Goal: Information Seeking & Learning: Learn about a topic

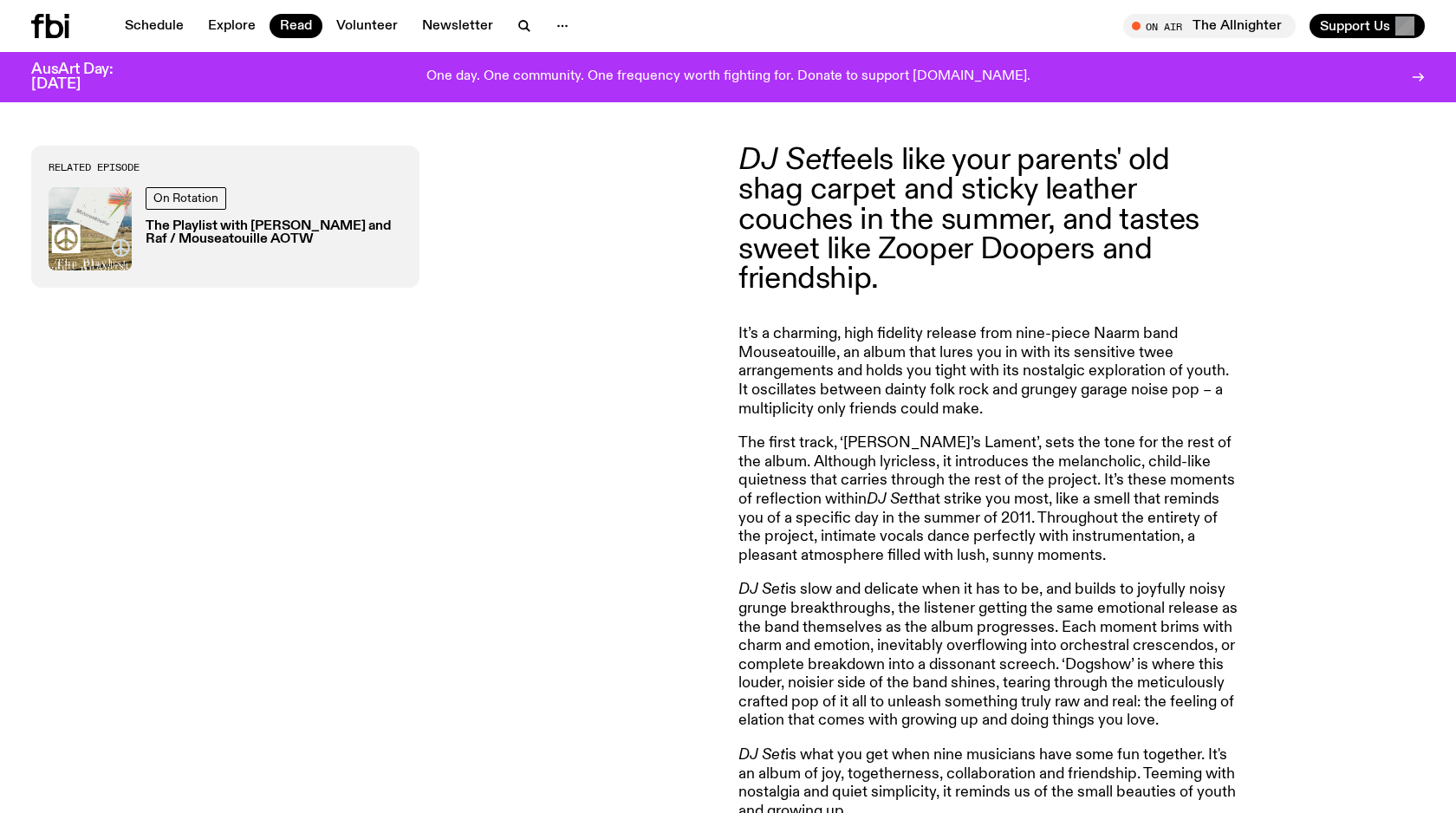
scroll to position [755, 0]
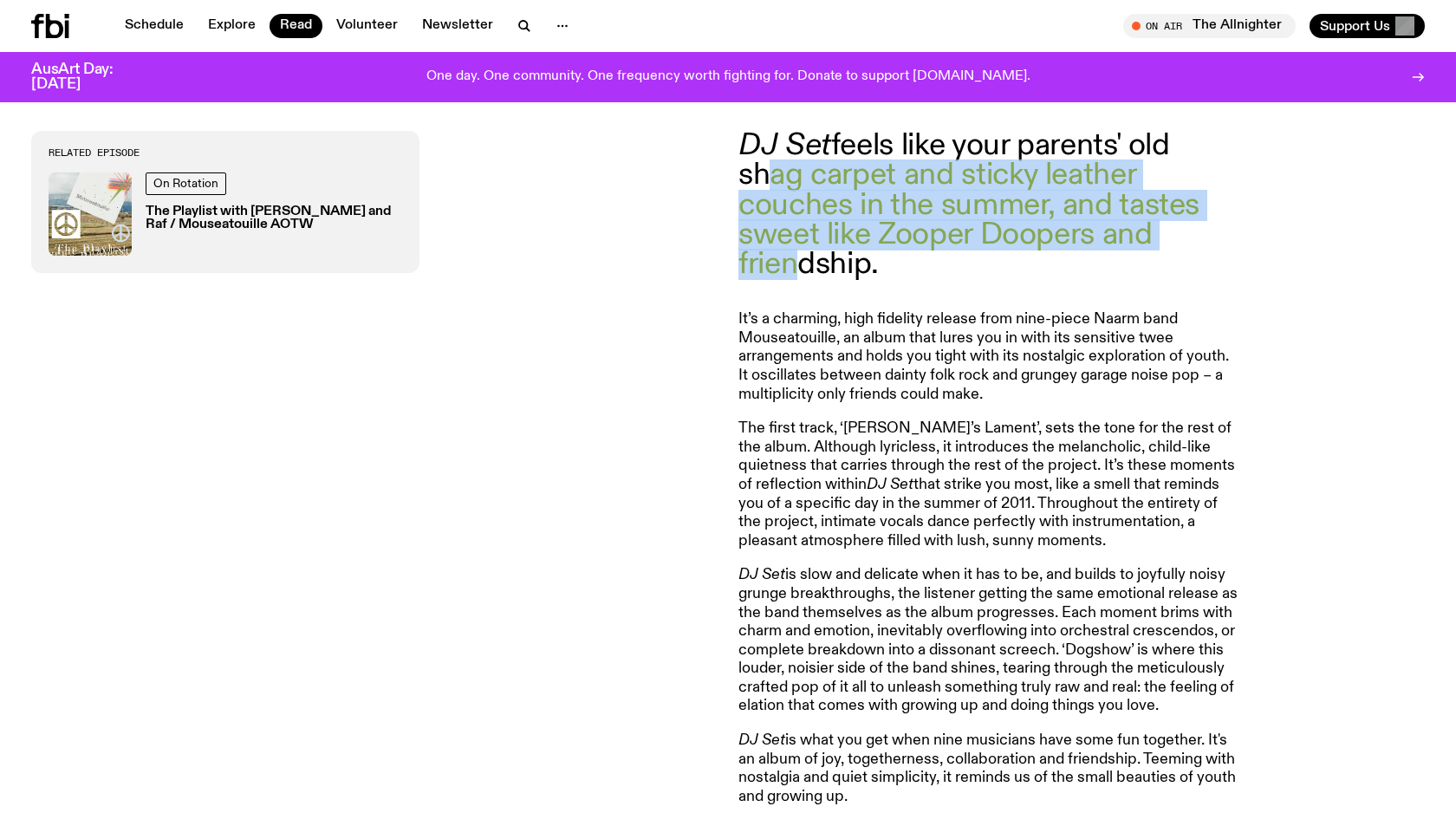
drag, startPoint x: 755, startPoint y: 168, endPoint x: 779, endPoint y: 277, distance: 111.6
click at [779, 276] on p "DJ Set feels like your parents' old shag carpet and sticky leather couches in t…" at bounding box center [988, 205] width 499 height 148
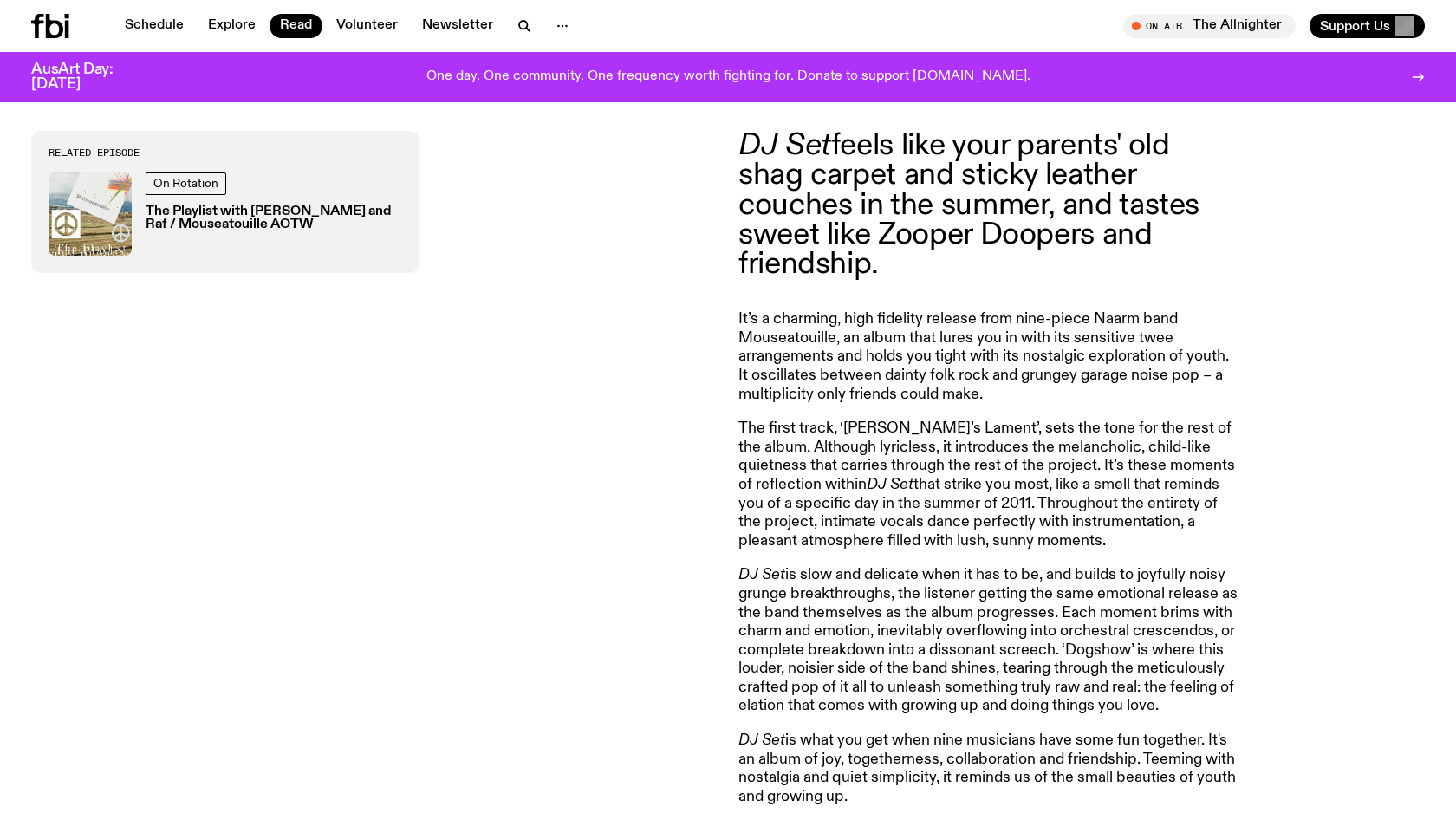
click at [831, 364] on p "It’s a charming, high fidelity release from nine-piece Naarm band Mouseatouille…" at bounding box center [988, 357] width 499 height 94
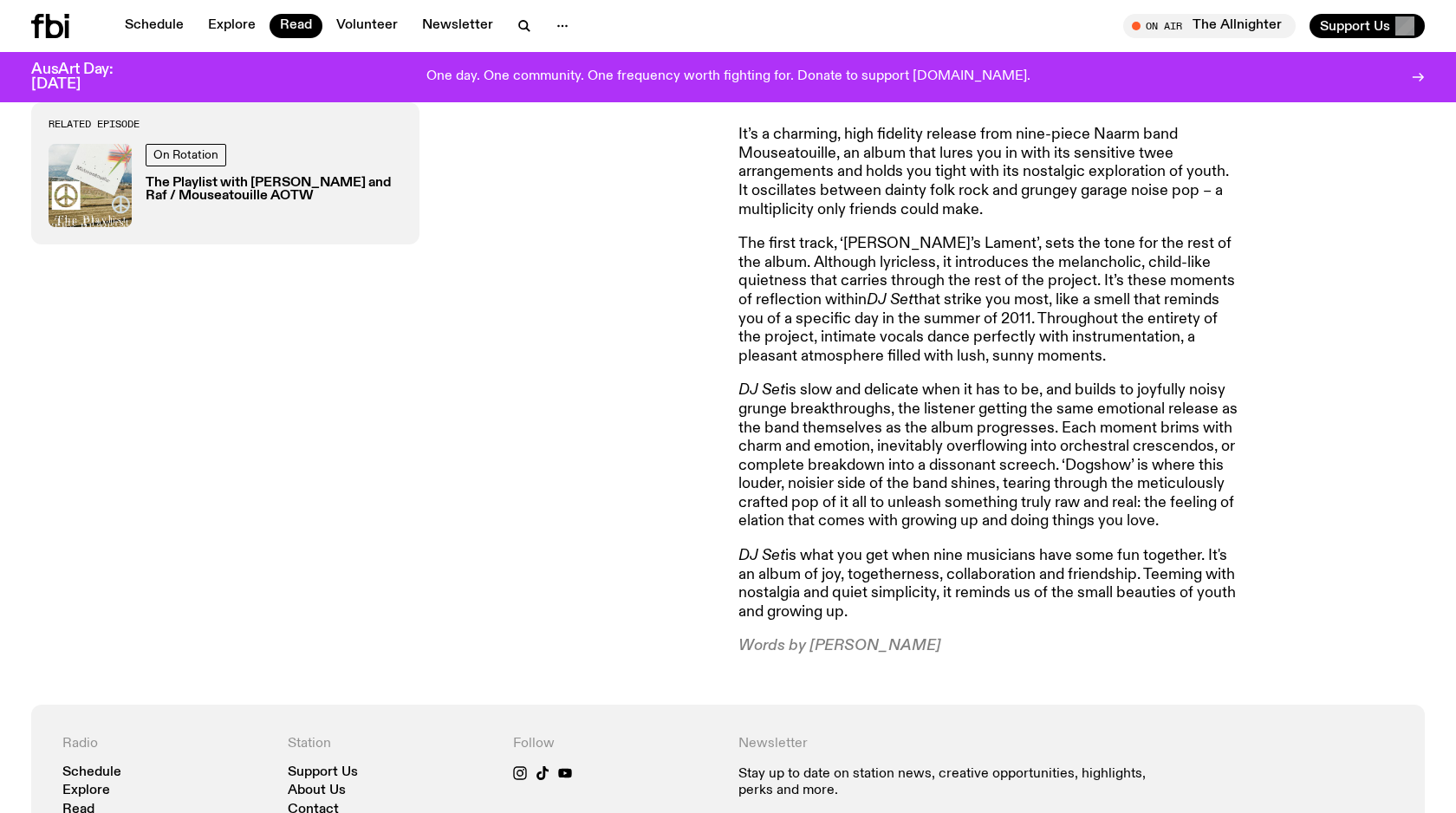
scroll to position [935, 0]
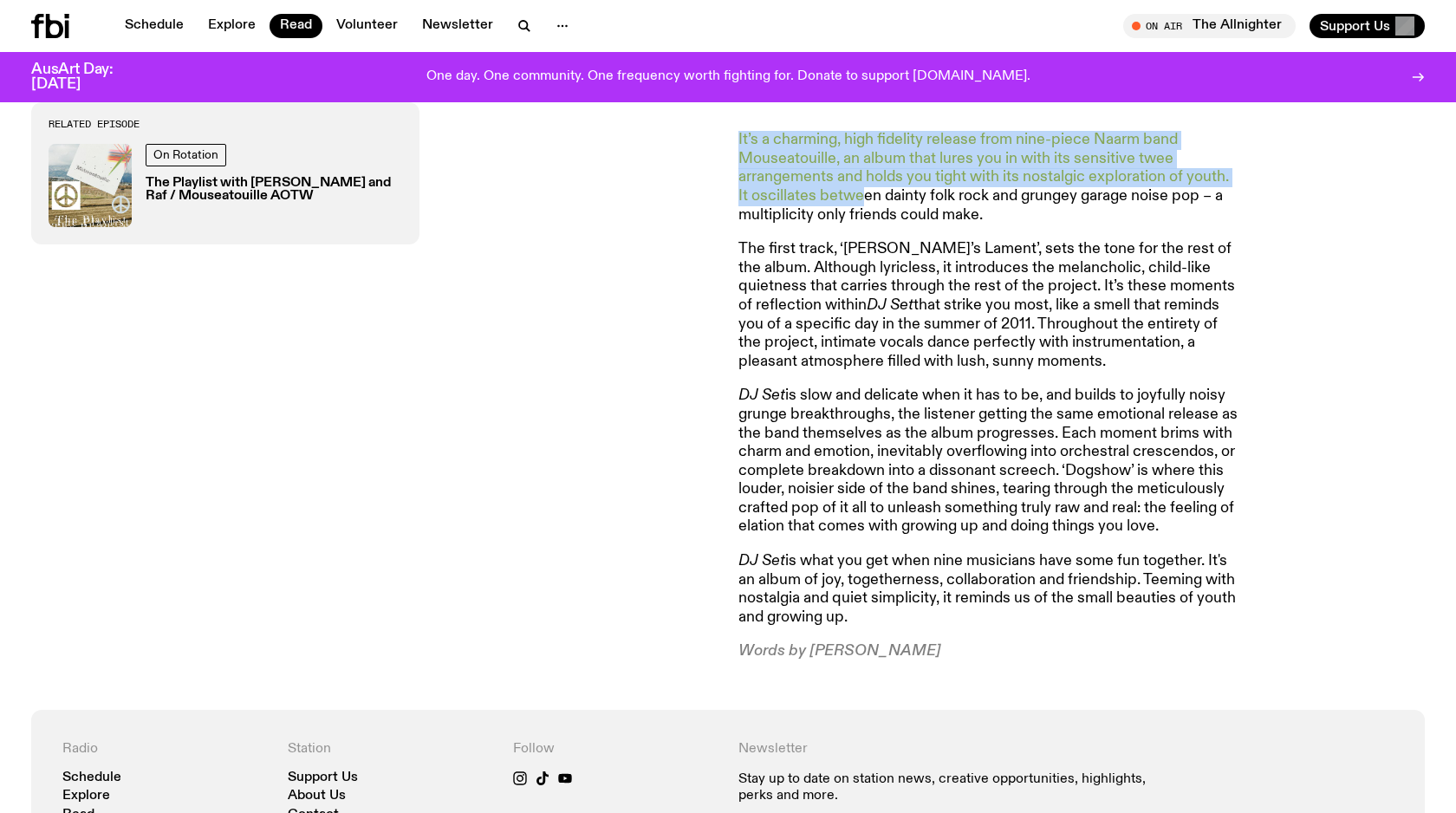
drag, startPoint x: 789, startPoint y: 125, endPoint x: 862, endPoint y: 192, distance: 99.1
click at [862, 192] on article "DJ Set feels like your parents' old shag carpet and sticky leather couches in t…" at bounding box center [988, 306] width 499 height 710
click at [862, 192] on p "It’s a charming, high fidelity release from nine-piece Naarm band Mouseatouille…" at bounding box center [988, 178] width 499 height 94
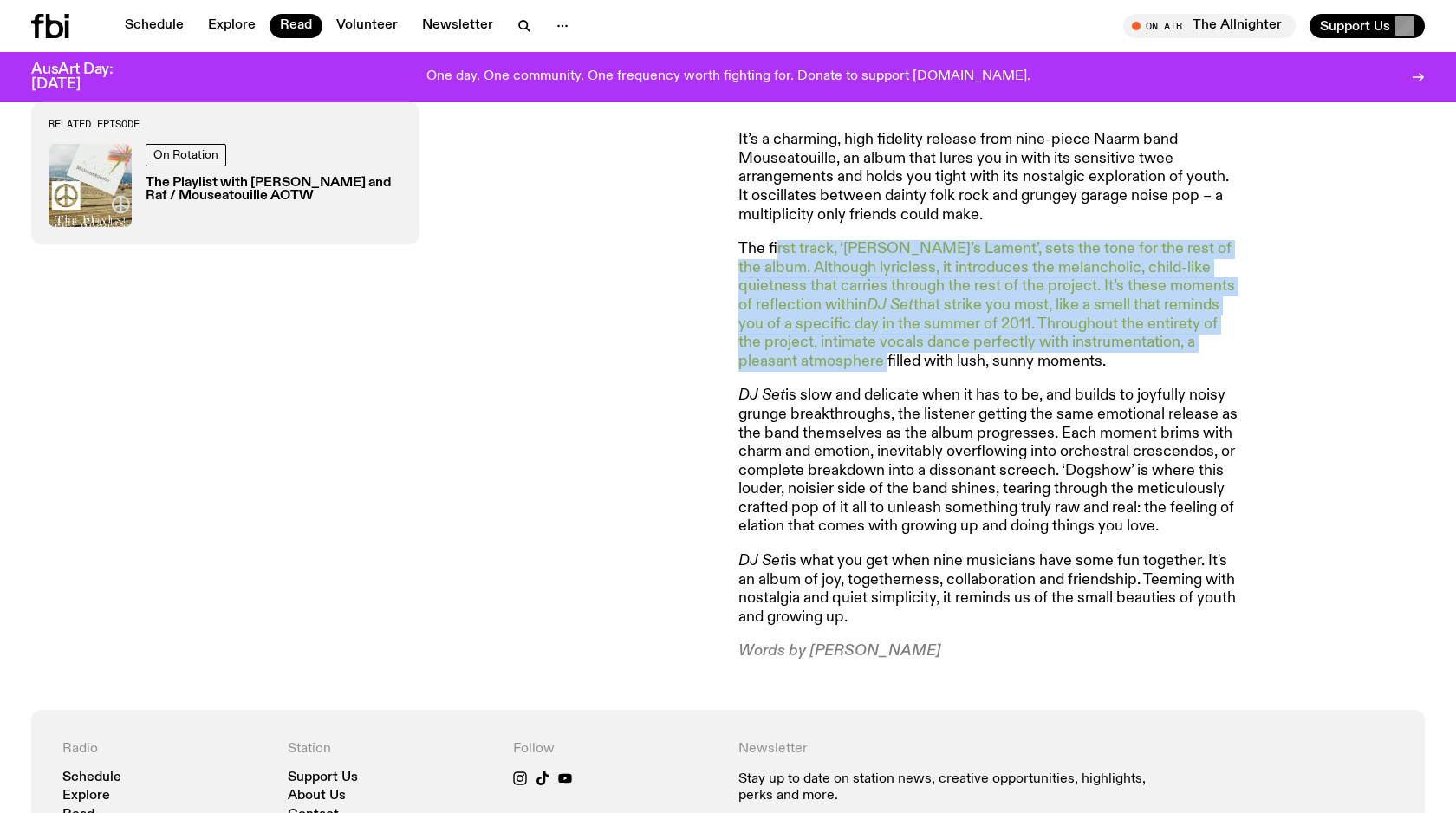
drag, startPoint x: 777, startPoint y: 243, endPoint x: 824, endPoint y: 356, distance: 122.4
click at [824, 356] on p "The first track, ‘[PERSON_NAME]’s Lament’, sets the tone for the rest of the al…" at bounding box center [988, 305] width 499 height 131
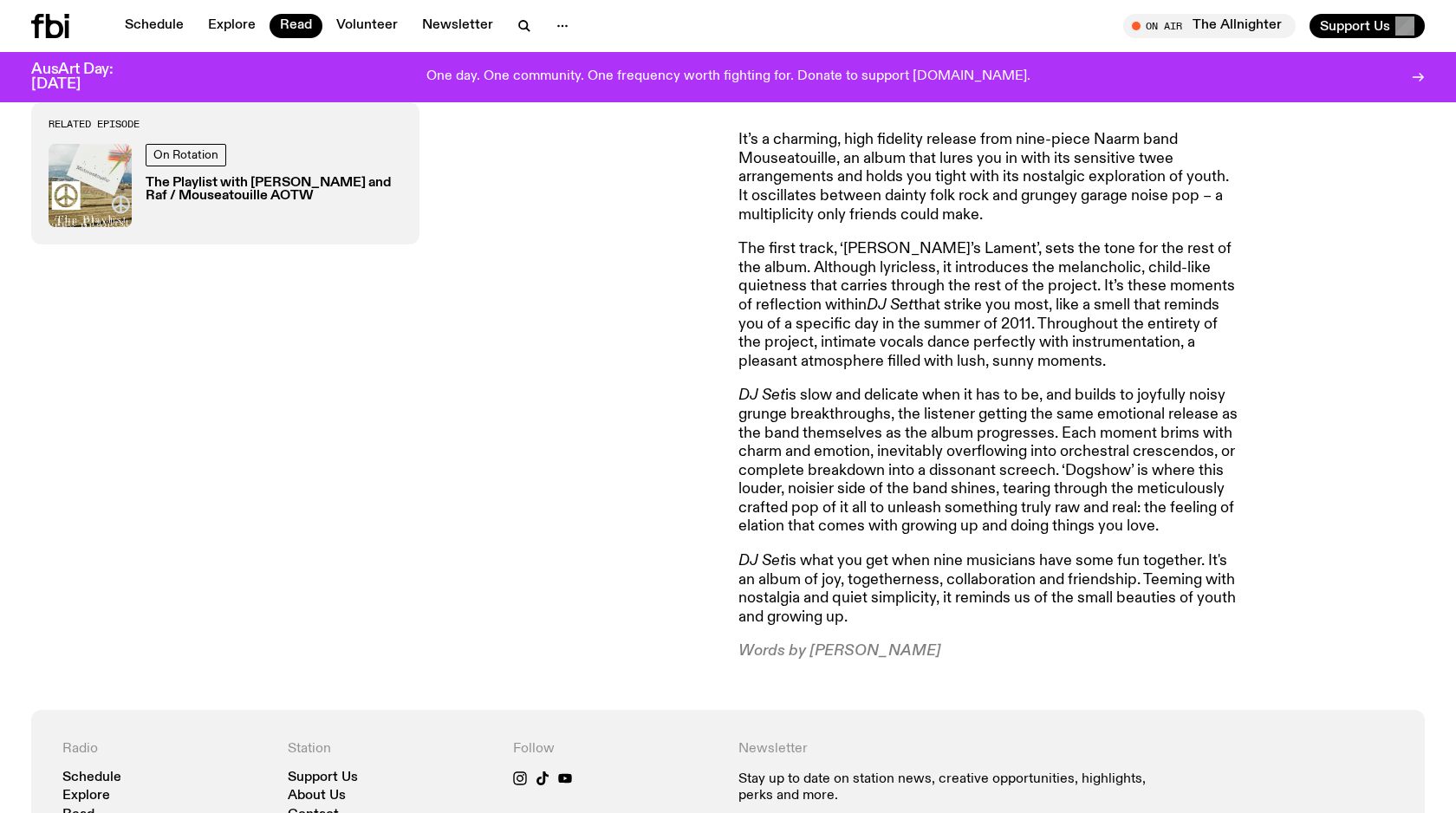
click at [821, 337] on p "The first track, ‘[PERSON_NAME]’s Lament’, sets the tone for the rest of the al…" at bounding box center [988, 305] width 499 height 131
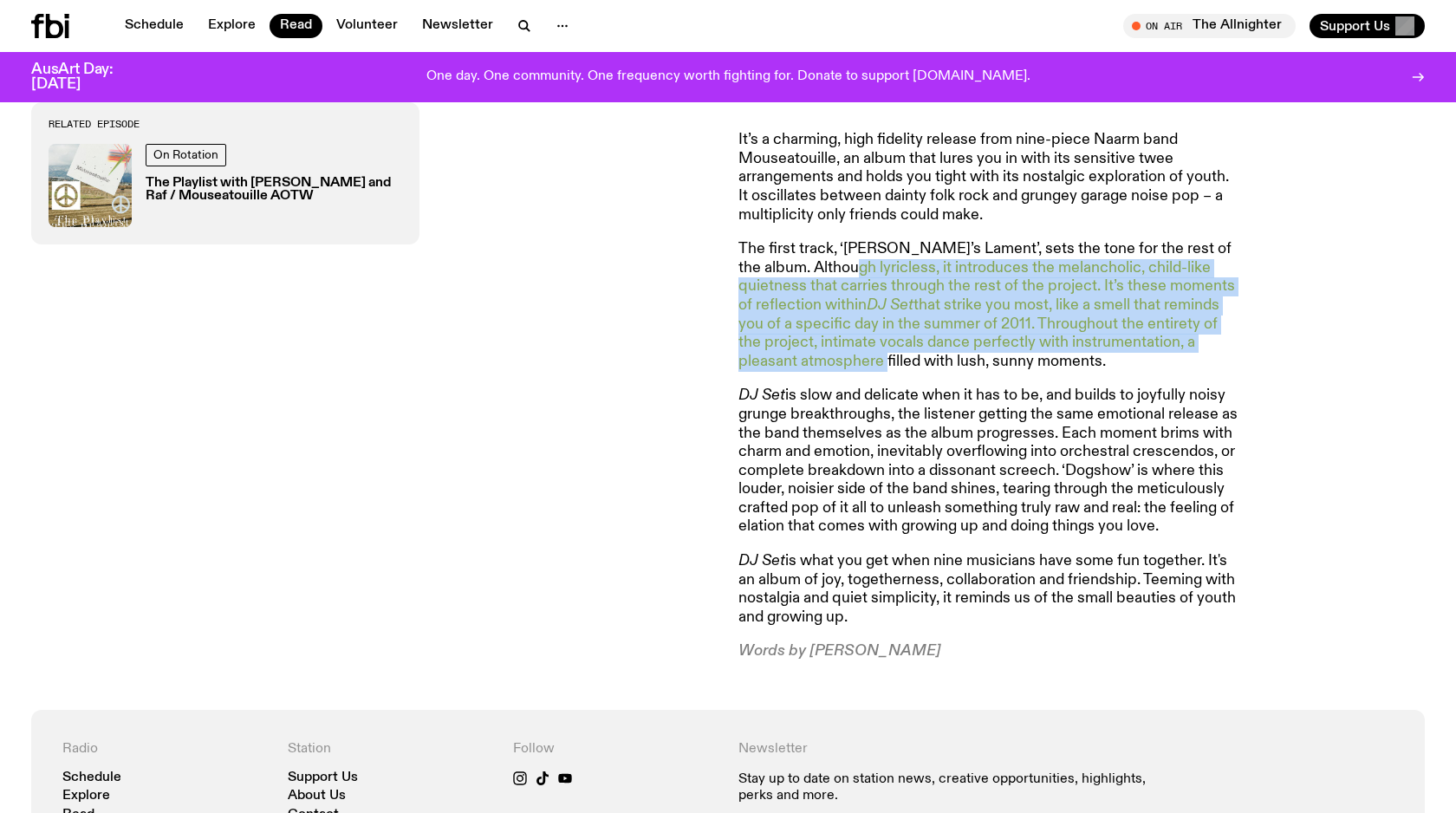
drag, startPoint x: 826, startPoint y: 359, endPoint x: 846, endPoint y: 264, distance: 97.1
click at [846, 264] on p "The first track, ‘[PERSON_NAME]’s Lament’, sets the tone for the rest of the al…" at bounding box center [988, 305] width 499 height 131
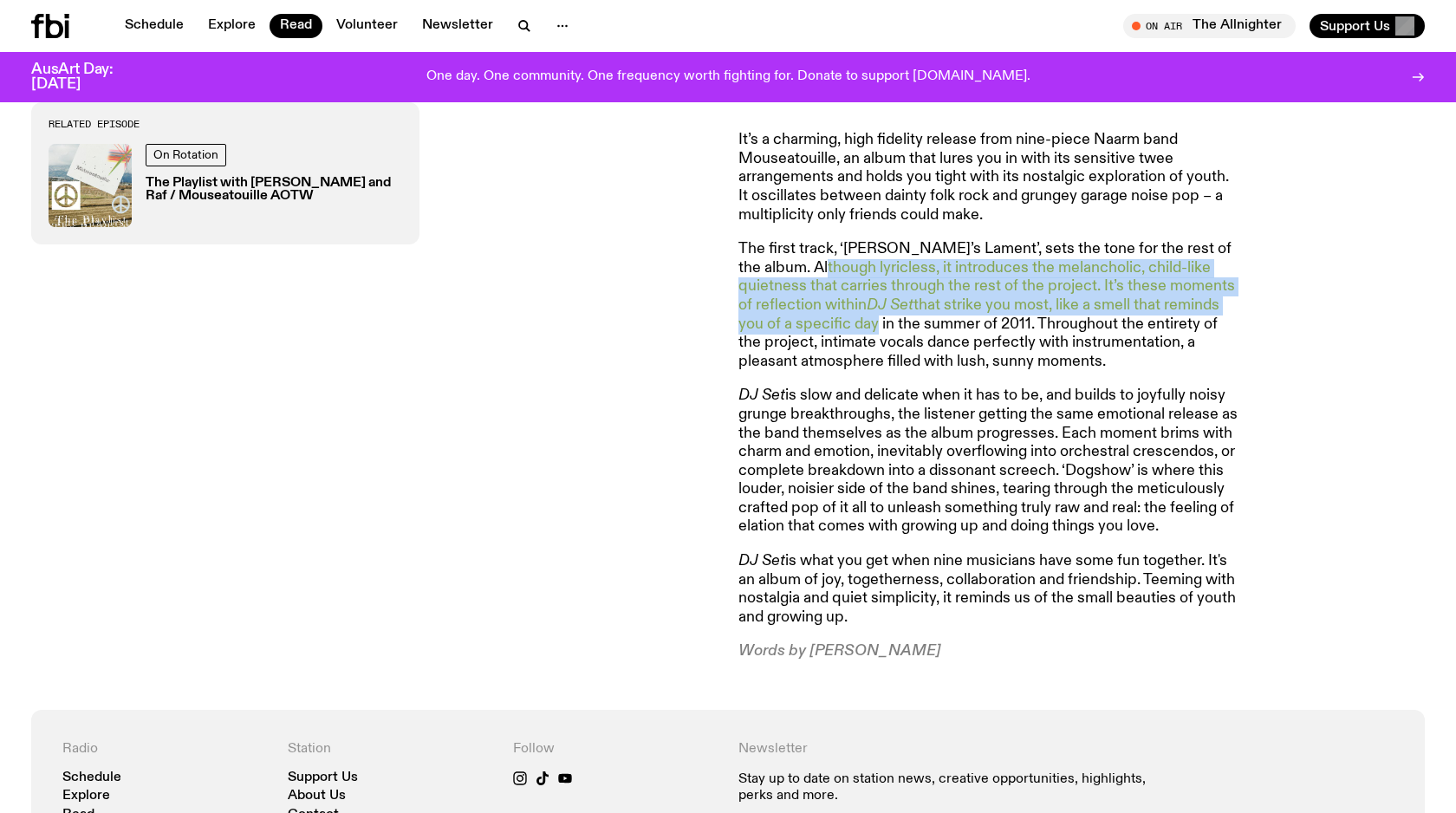
drag, startPoint x: 821, startPoint y: 262, endPoint x: 816, endPoint y: 331, distance: 69.2
click at [816, 331] on p "The first track, ‘[PERSON_NAME]’s Lament’, sets the tone for the rest of the al…" at bounding box center [988, 305] width 499 height 131
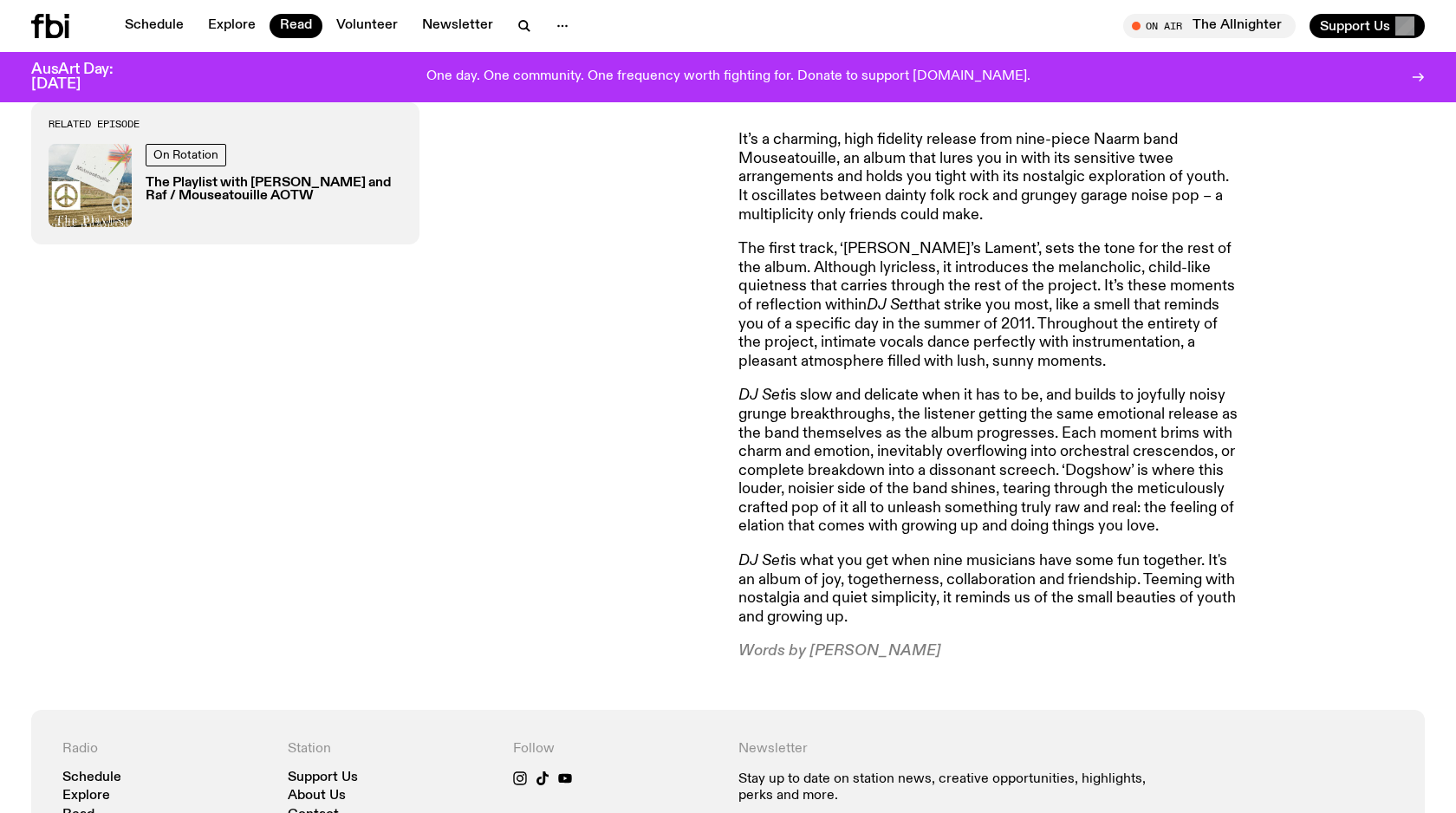
click at [817, 356] on p "The first track, ‘[PERSON_NAME]’s Lament’, sets the tone for the rest of the al…" at bounding box center [988, 305] width 499 height 131
drag, startPoint x: 853, startPoint y: 364, endPoint x: 778, endPoint y: 337, distance: 79.7
click at [779, 336] on p "The first track, ‘[PERSON_NAME]’s Lament’, sets the tone for the rest of the al…" at bounding box center [988, 305] width 499 height 131
click at [772, 344] on p "The first track, ‘[PERSON_NAME]’s Lament’, sets the tone for the rest of the al…" at bounding box center [988, 305] width 499 height 131
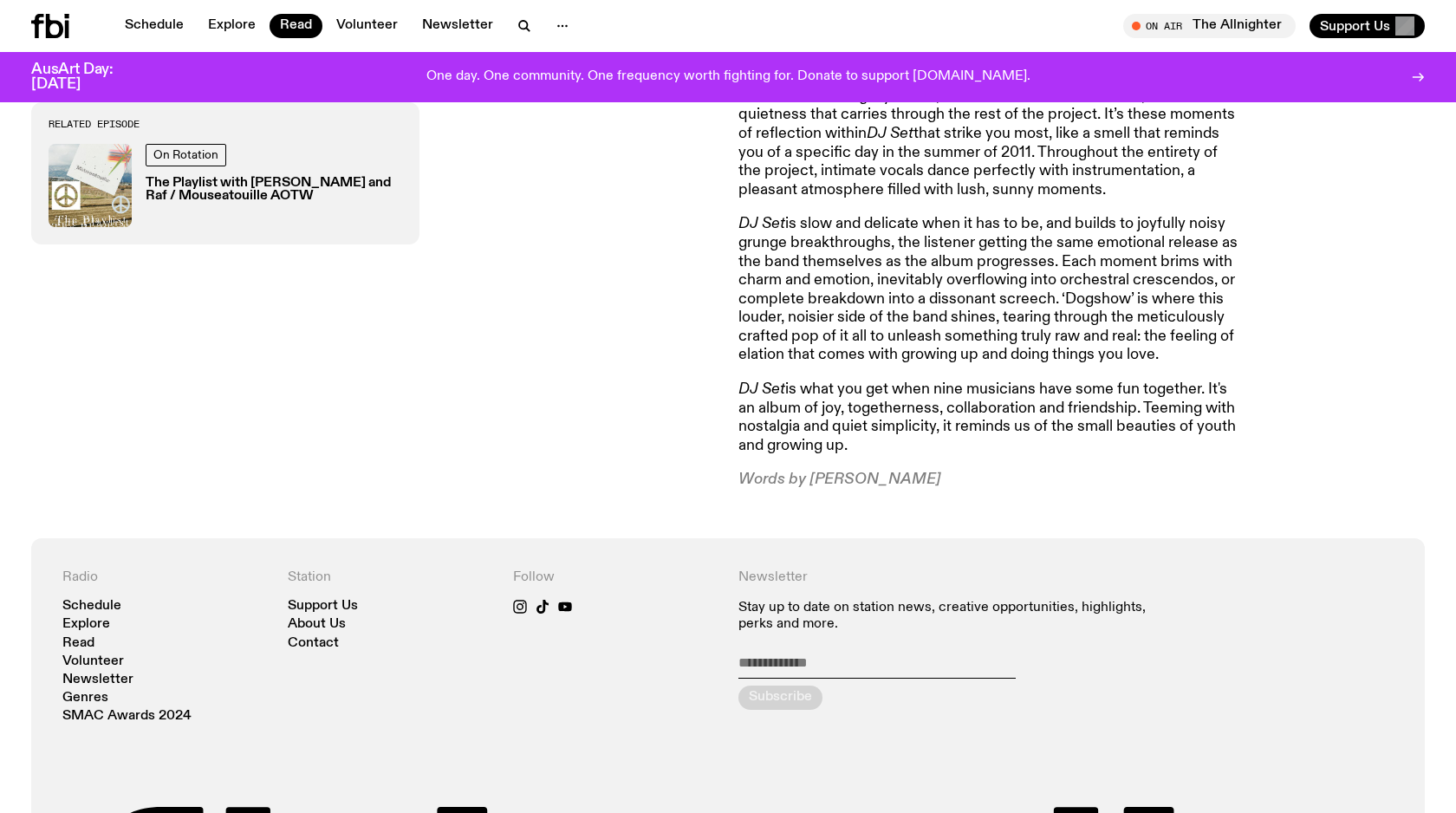
scroll to position [1107, 0]
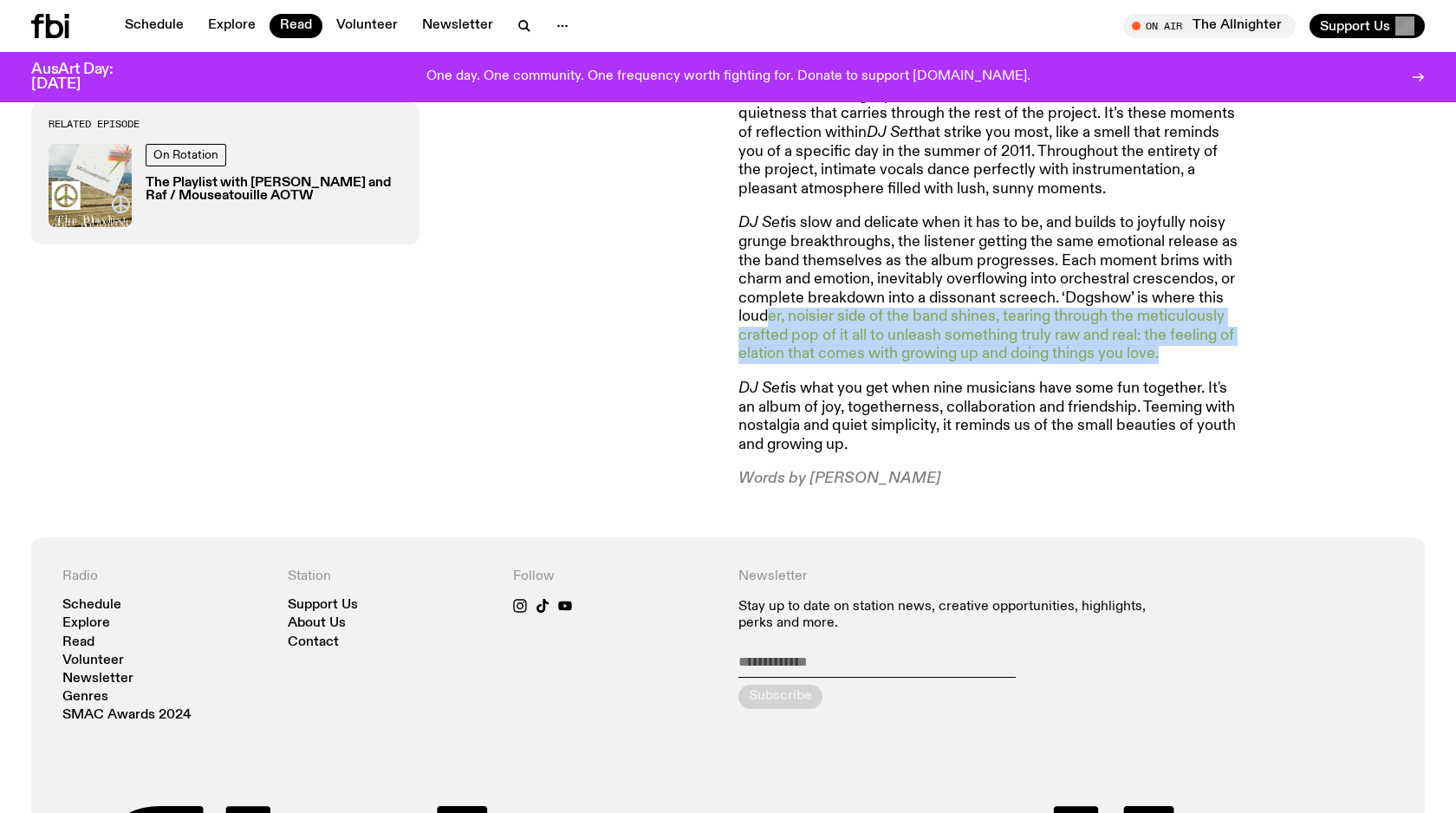
drag, startPoint x: 757, startPoint y: 309, endPoint x: 784, endPoint y: 364, distance: 61.3
click at [784, 365] on article "DJ Set feels like your parents' old shag carpet and sticky leather couches in t…" at bounding box center [988, 134] width 499 height 710
click at [779, 363] on p "DJ Set is slow and delicate when it has to be, and builds to joyfully noisy gru…" at bounding box center [988, 289] width 499 height 150
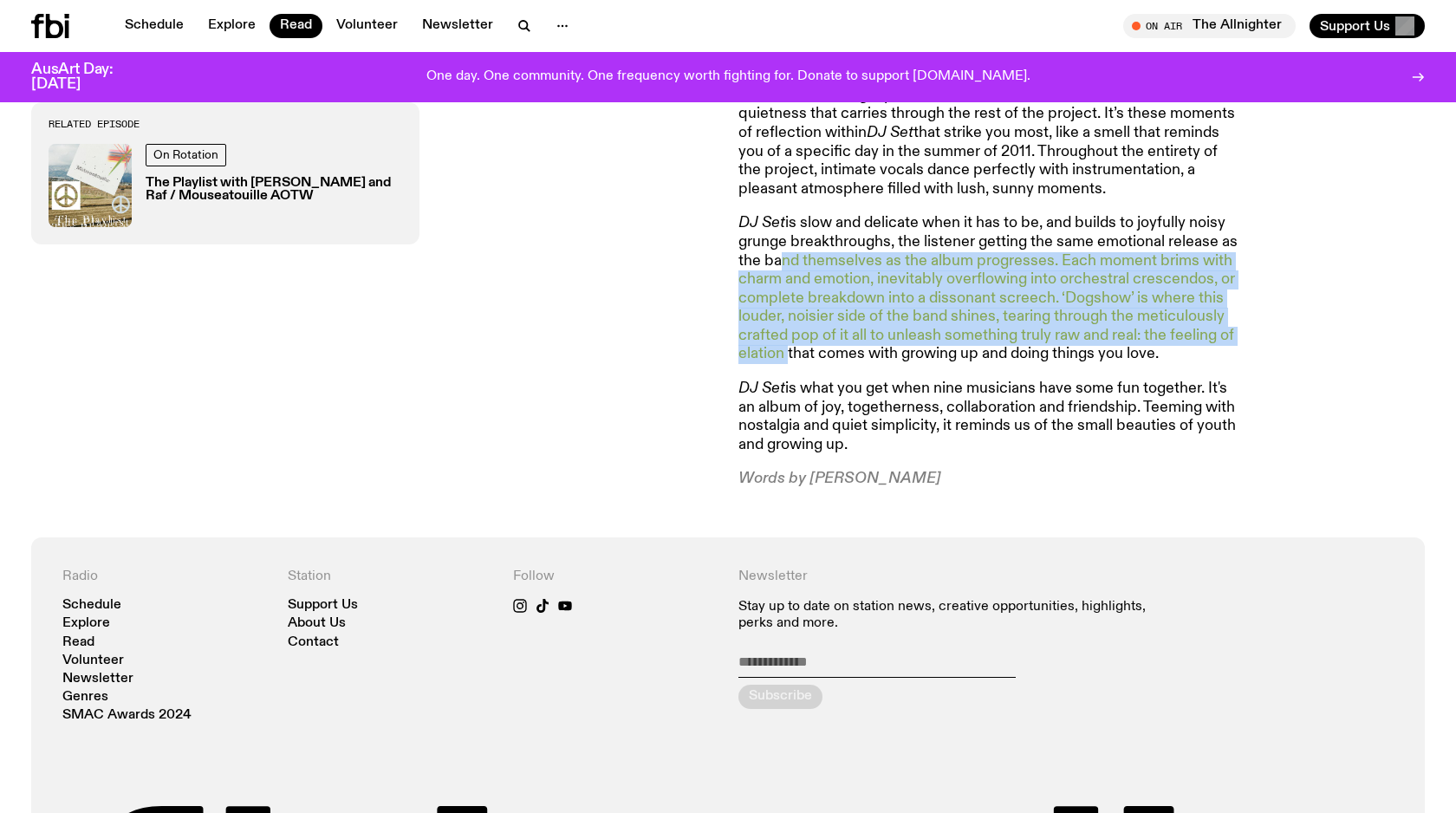
drag, startPoint x: 782, startPoint y: 352, endPoint x: 776, endPoint y: 265, distance: 87.2
click at [775, 260] on p "DJ Set is slow and delicate when it has to be, and builds to joyfully noisy gru…" at bounding box center [988, 289] width 499 height 150
click at [776, 265] on p "DJ Set is slow and delicate when it has to be, and builds to joyfully noisy gru…" at bounding box center [988, 289] width 499 height 150
drag, startPoint x: 823, startPoint y: 267, endPoint x: 831, endPoint y: 329, distance: 62.5
click at [831, 329] on p "DJ Set is slow and delicate when it has to be, and builds to joyfully noisy gru…" at bounding box center [988, 289] width 499 height 150
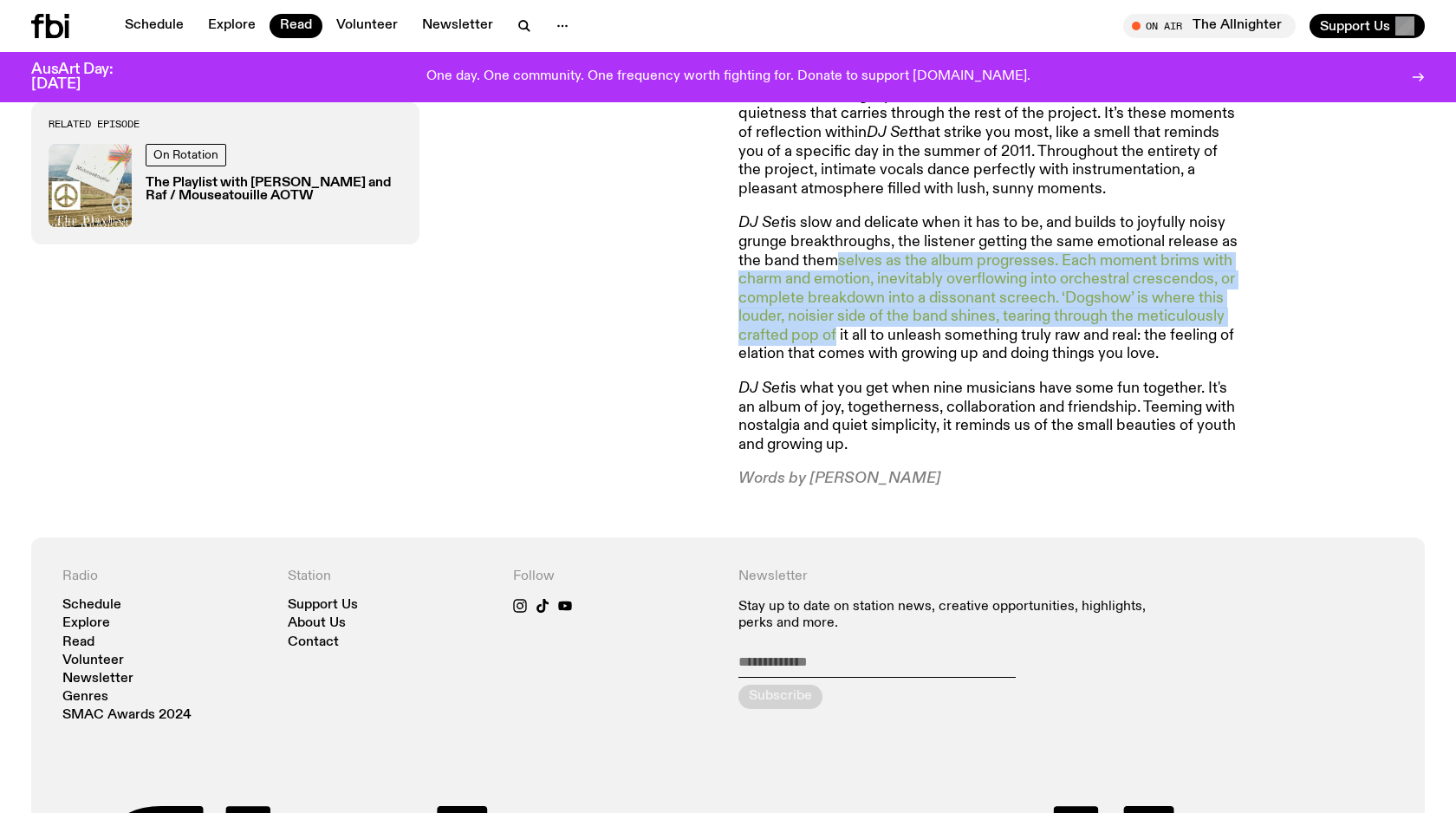
click at [831, 331] on p "DJ Set is slow and delicate when it has to be, and builds to joyfully noisy gru…" at bounding box center [988, 289] width 499 height 150
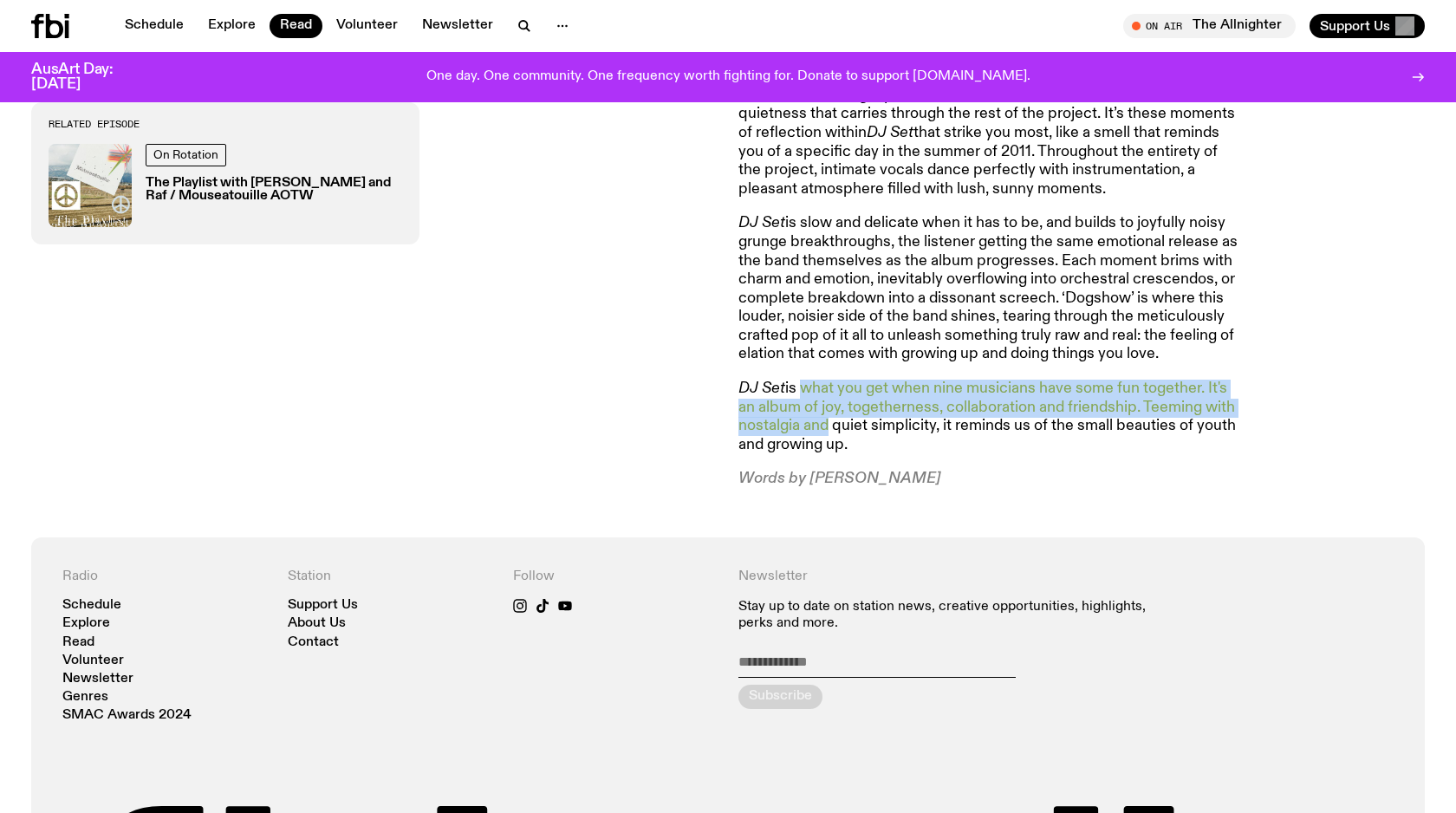
drag, startPoint x: 801, startPoint y: 391, endPoint x: 823, endPoint y: 422, distance: 38.0
click at [823, 422] on p "DJ Set is what you get when nine musicians have some fun together. It's an albu…" at bounding box center [988, 417] width 499 height 75
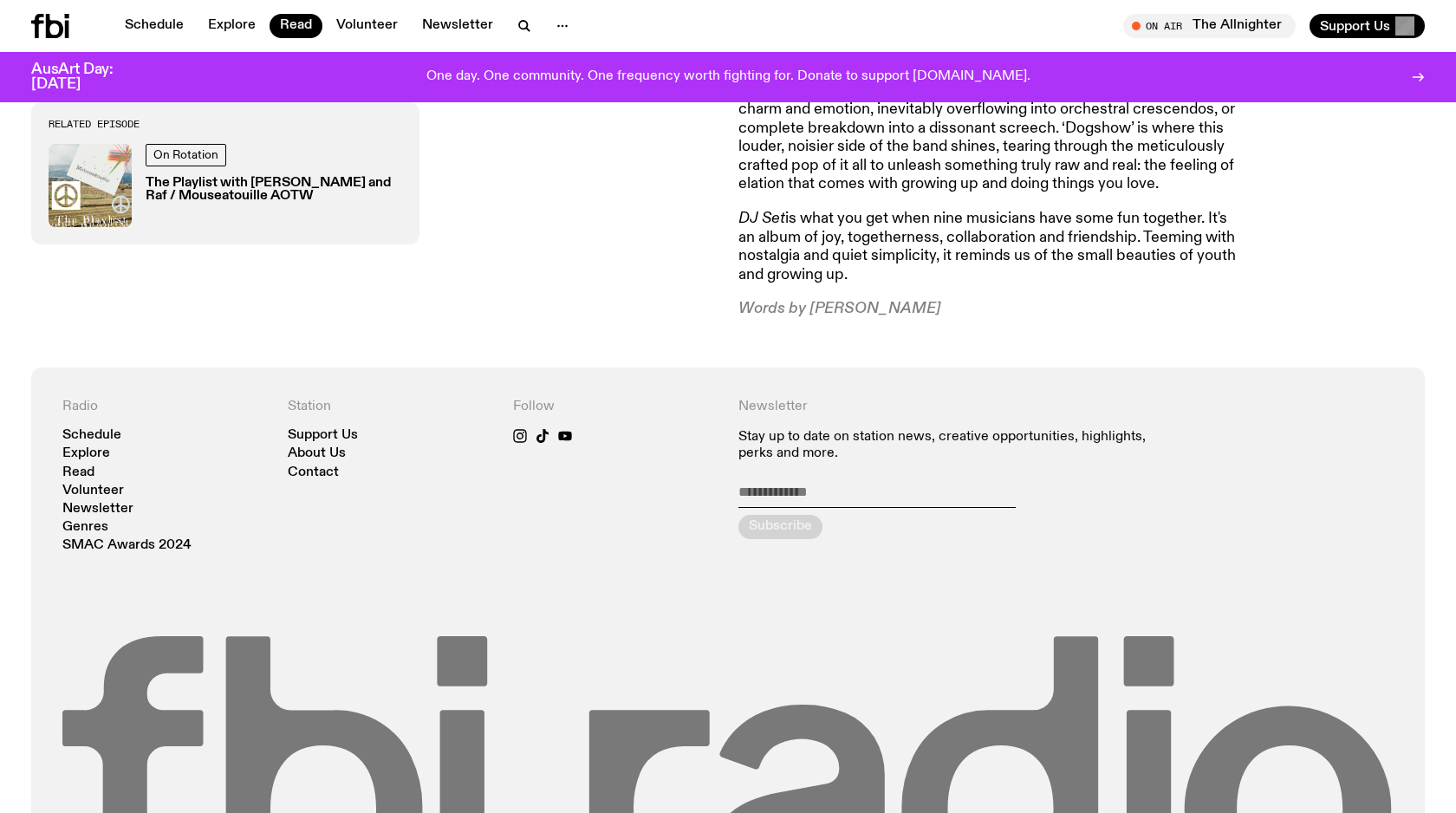
scroll to position [1301, 0]
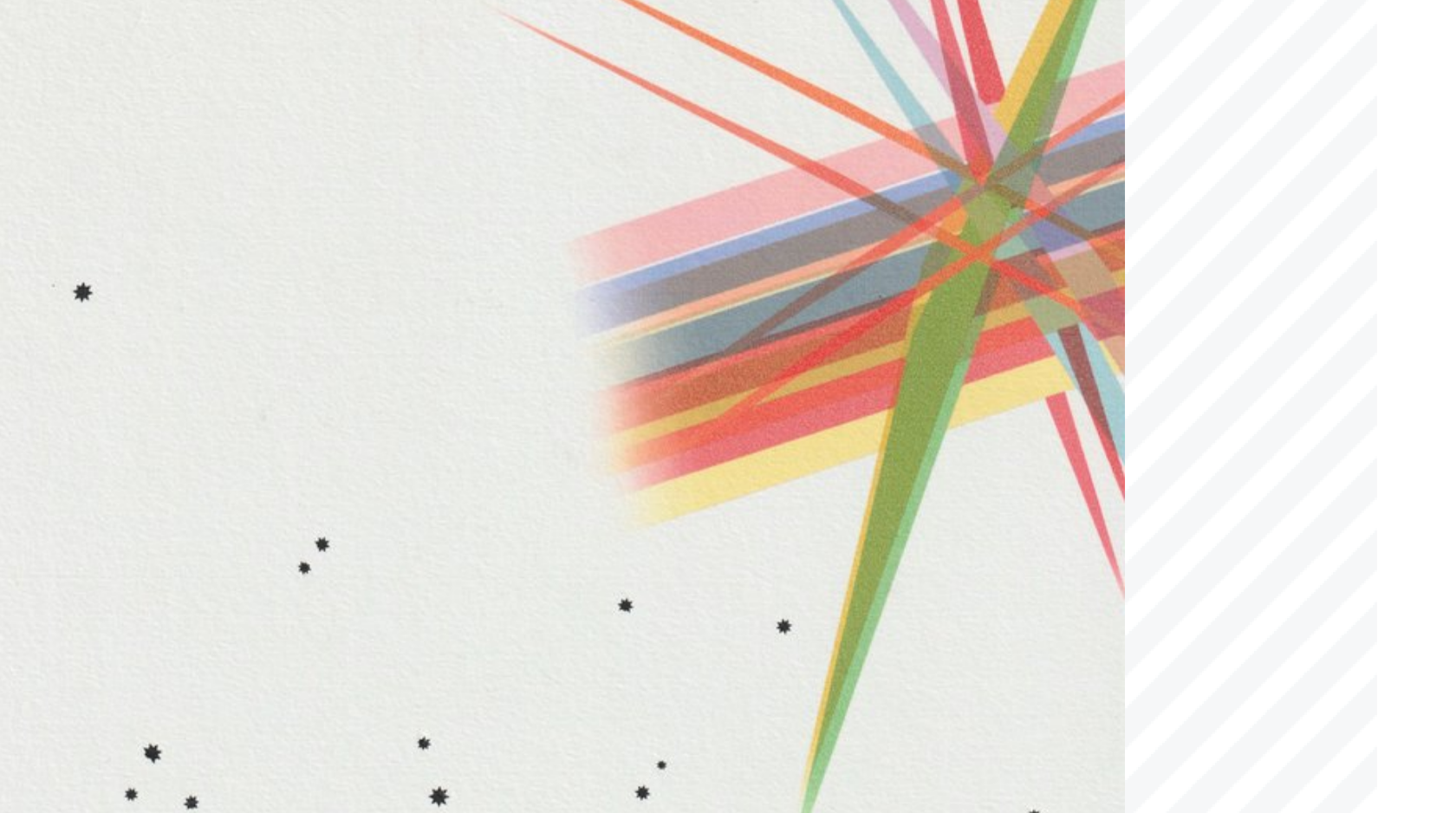
scroll to position [30, 0]
